Goal: Check status: Check status

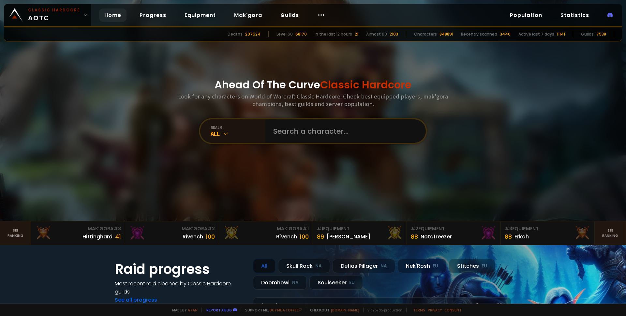
click at [316, 132] on input "text" at bounding box center [343, 130] width 149 height 23
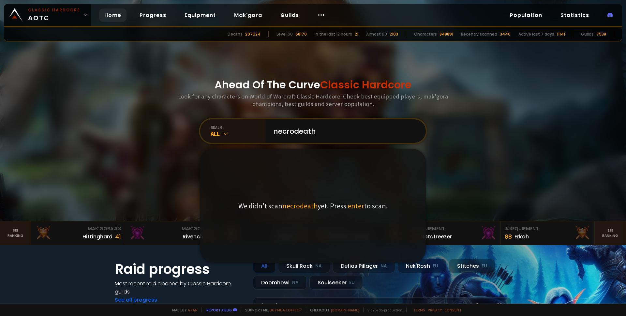
type input "necrodeath"
click at [476, 121] on div "Ahead Of The Curve Classic Hardcore Look for any characters on World of Warcraf…" at bounding box center [313, 110] width 393 height 221
click at [102, 153] on div at bounding box center [313, 110] width 626 height 221
click at [350, 133] on input "necrodeath" at bounding box center [343, 130] width 149 height 23
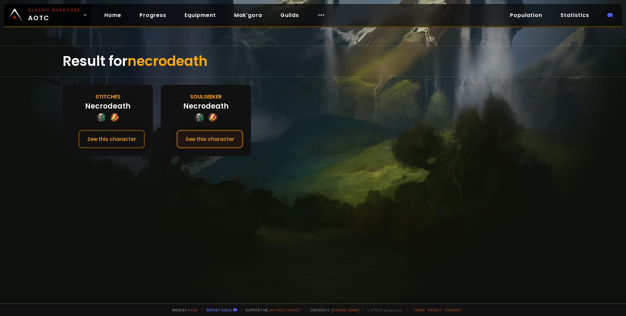
click at [205, 141] on button "See this character" at bounding box center [209, 139] width 67 height 19
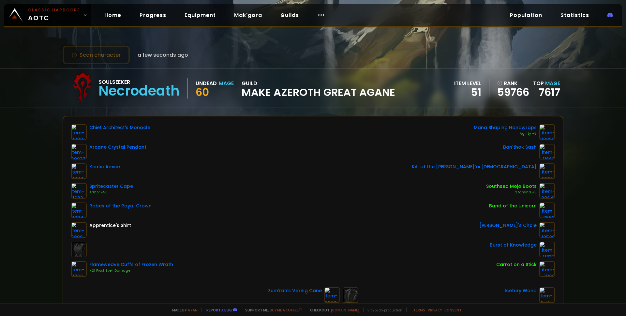
click at [314, 196] on div "Chief Architect's Monocle Arcane Crystal Pendant Kentic Amice Spritecaster Cape…" at bounding box center [313, 200] width 484 height 153
click at [106, 57] on button "Scan character" at bounding box center [96, 55] width 67 height 19
click at [574, 17] on link "Statistics" at bounding box center [574, 14] width 39 height 13
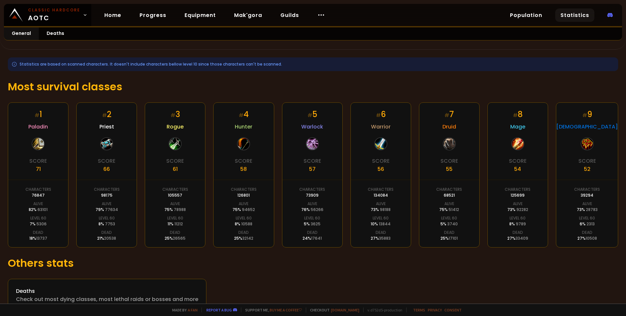
scroll to position [65, 0]
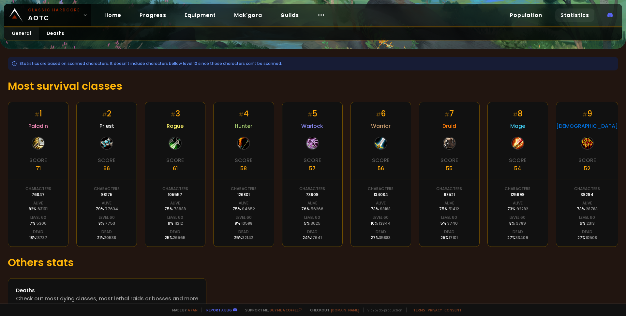
drag, startPoint x: 514, startPoint y: 143, endPoint x: 516, endPoint y: 138, distance: 5.5
click at [514, 143] on div at bounding box center [517, 143] width 13 height 13
click at [518, 117] on div "# 8" at bounding box center [518, 113] width 10 height 11
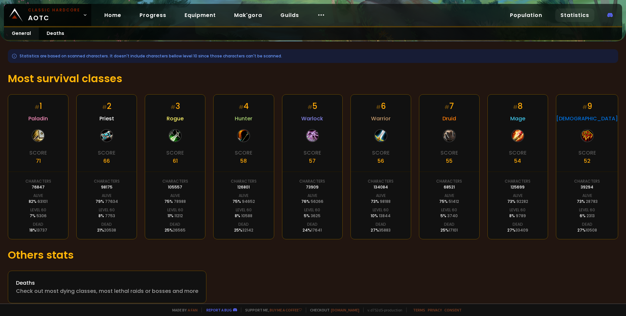
scroll to position [80, 0]
